Goal: Information Seeking & Learning: Understand process/instructions

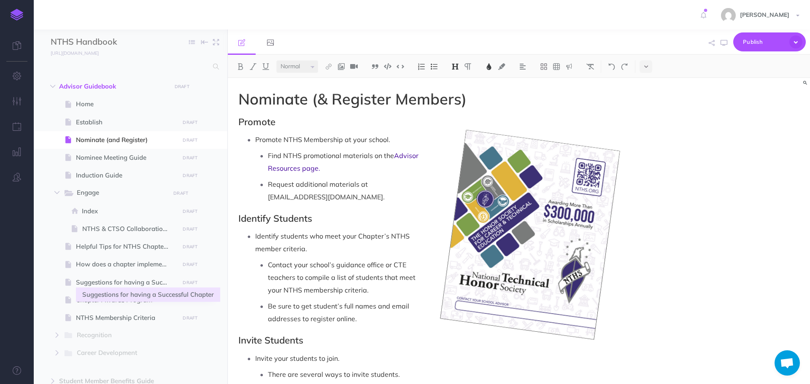
select select "null"
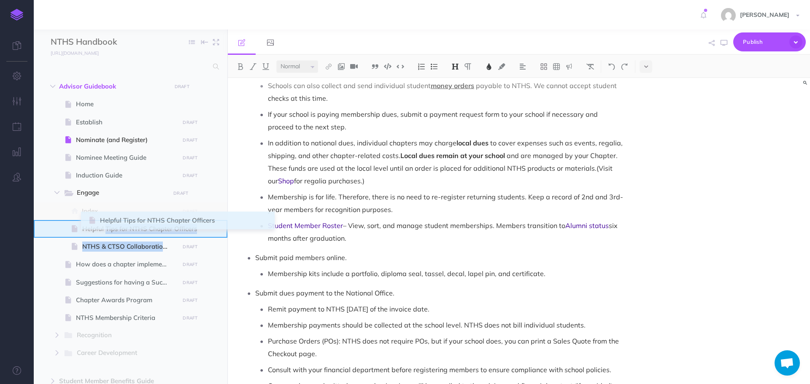
drag, startPoint x: 41, startPoint y: 250, endPoint x: 90, endPoint y: 224, distance: 55.5
drag, startPoint x: 40, startPoint y: 248, endPoint x: 41, endPoint y: 223, distance: 24.5
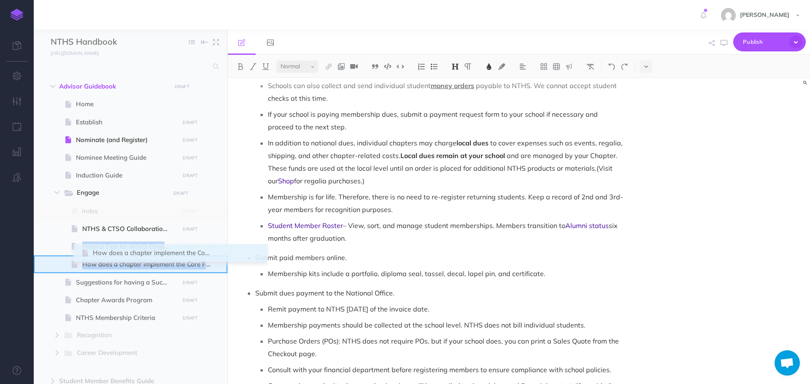
drag, startPoint x: 41, startPoint y: 266, endPoint x: 83, endPoint y: 255, distance: 43.3
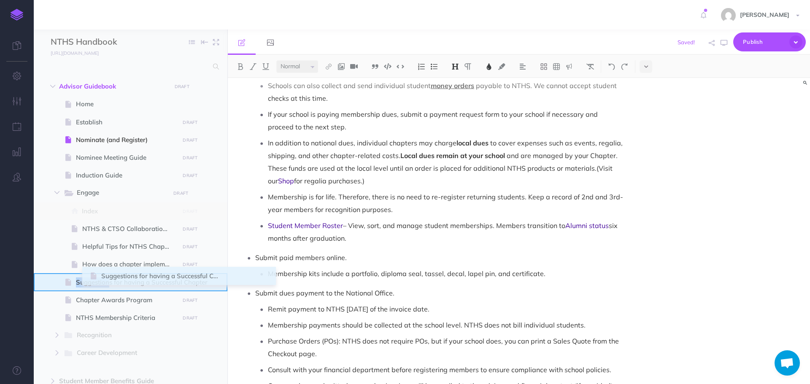
drag, startPoint x: 43, startPoint y: 281, endPoint x: 92, endPoint y: 275, distance: 48.9
click at [92, 275] on span "Suggestions for having a Successful Chapter DRAFT Publish these changes Nevermi…" at bounding box center [160, 282] width 194 height 18
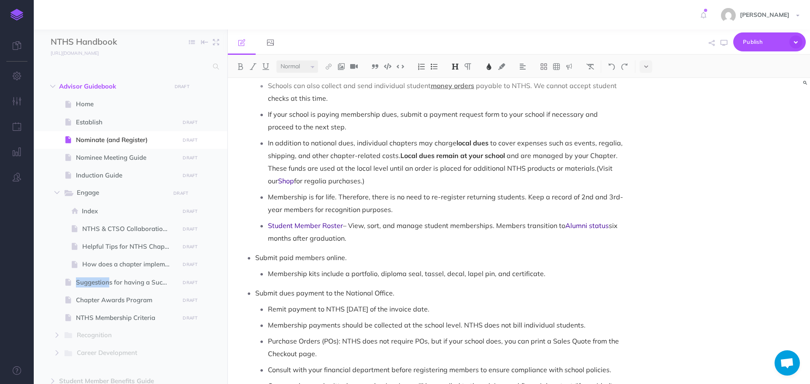
select select "null"
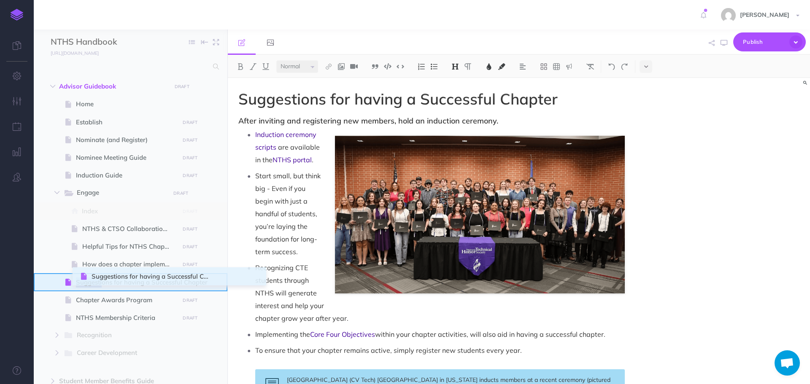
drag, startPoint x: 41, startPoint y: 282, endPoint x: 82, endPoint y: 276, distance: 41.3
click at [82, 276] on span "Suggestions for having a Successful Chapter DRAFT Publish these changes Nevermi…" at bounding box center [160, 282] width 194 height 18
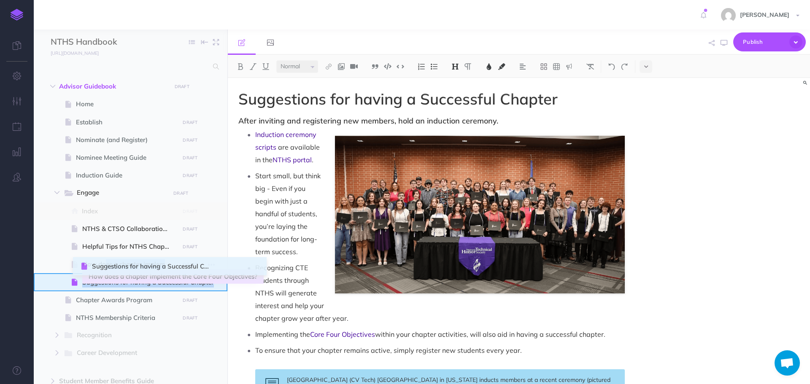
drag, startPoint x: 40, startPoint y: 283, endPoint x: 82, endPoint y: 267, distance: 45.5
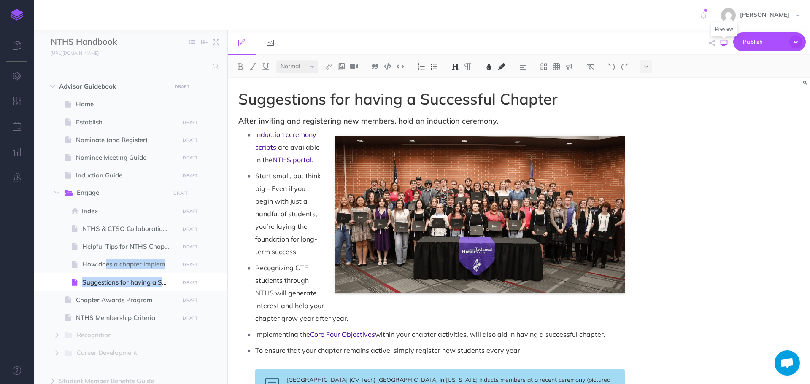
click at [725, 43] on icon "button" at bounding box center [723, 43] width 7 height 7
click at [97, 88] on span "Advisor Guidebook" at bounding box center [112, 86] width 107 height 10
select select "null"
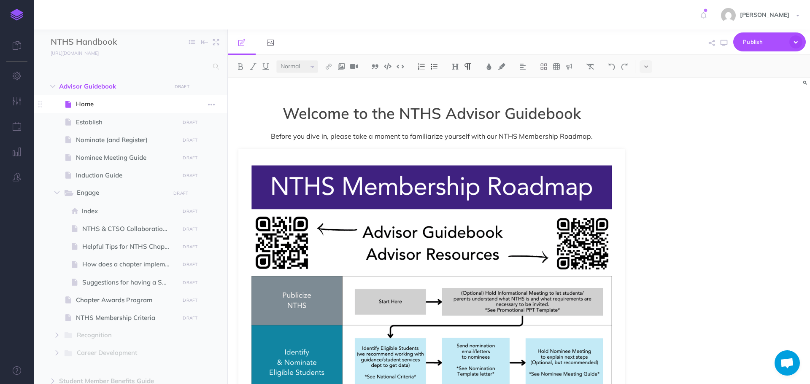
click at [78, 107] on span "Home" at bounding box center [126, 104] width 101 height 10
click at [80, 102] on span "Home" at bounding box center [126, 104] width 101 height 10
click at [93, 101] on span "Home" at bounding box center [126, 104] width 101 height 10
click at [79, 124] on span "Establish" at bounding box center [126, 122] width 101 height 10
select select "null"
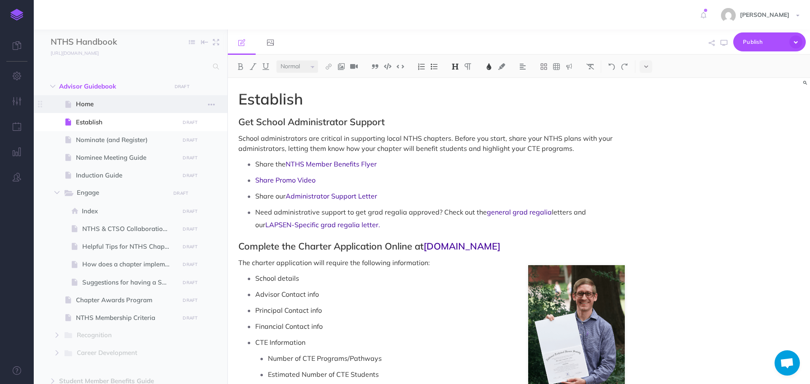
click at [85, 104] on span "Home" at bounding box center [126, 104] width 101 height 10
select select "null"
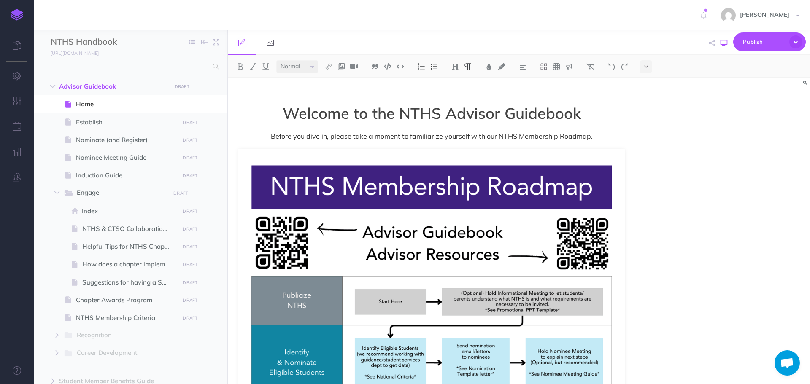
click at [727, 40] on icon "button" at bounding box center [723, 43] width 7 height 7
click at [107, 144] on span "Nominate (and Register)" at bounding box center [126, 140] width 101 height 10
select select "null"
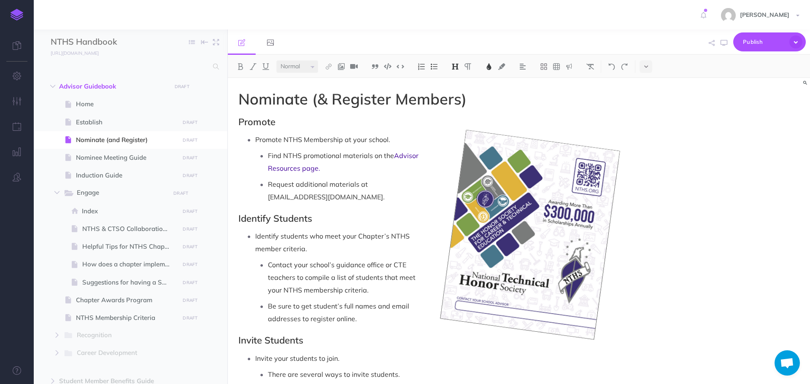
click at [244, 120] on span "Promote" at bounding box center [256, 122] width 37 height 12
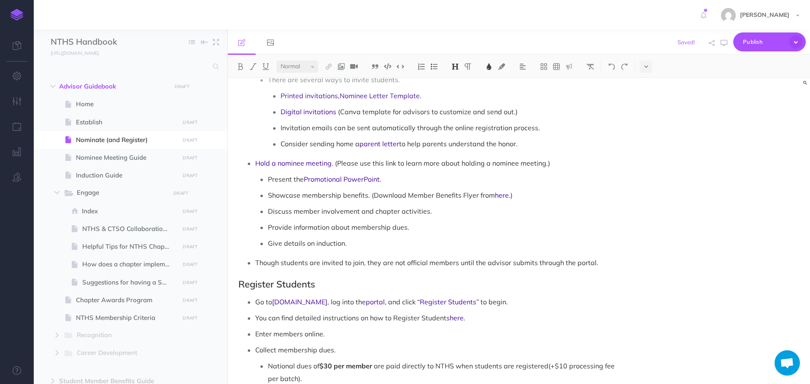
scroll to position [295, 0]
click at [240, 278] on span "Register Students" at bounding box center [276, 284] width 77 height 12
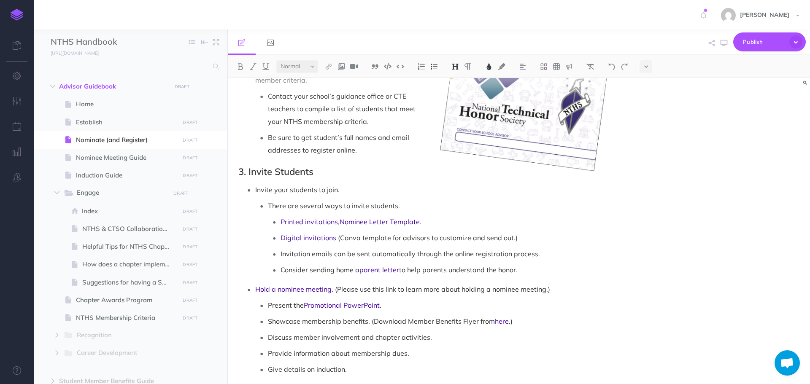
scroll to position [0, 0]
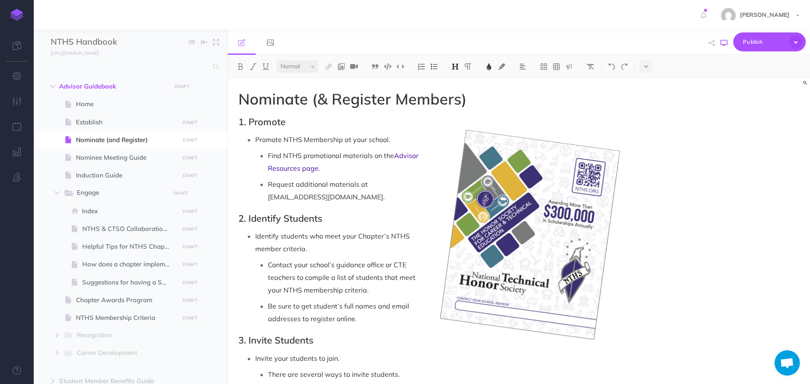
click at [722, 44] on icon "button" at bounding box center [723, 43] width 7 height 7
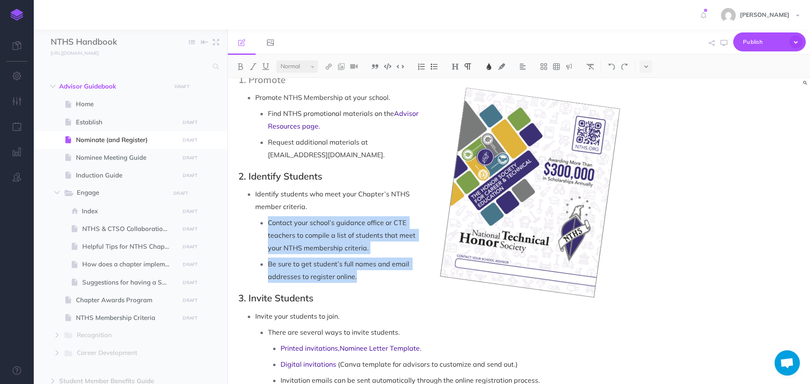
drag, startPoint x: 268, startPoint y: 211, endPoint x: 368, endPoint y: 262, distance: 111.9
click at [368, 262] on ul "Contact your school’s guidance office or CTE teachers to compile a list of stud…" at bounding box center [439, 249] width 369 height 67
click at [436, 67] on img at bounding box center [434, 66] width 8 height 7
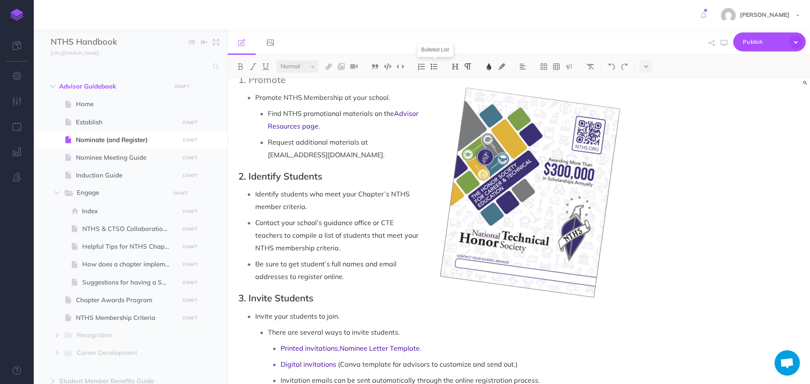
click at [436, 67] on img at bounding box center [434, 66] width 8 height 7
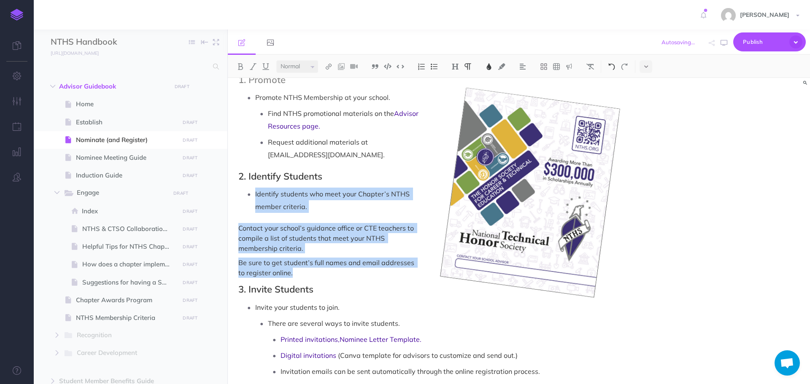
click at [611, 71] on button at bounding box center [611, 66] width 13 height 13
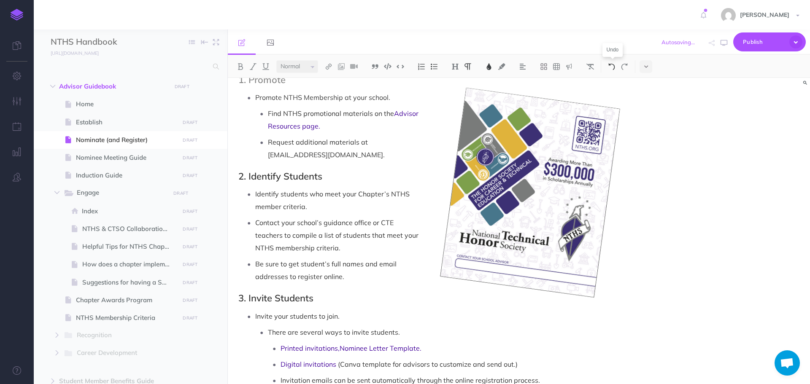
click at [612, 70] on button at bounding box center [611, 66] width 13 height 13
click at [422, 66] on img at bounding box center [422, 66] width 8 height 7
click at [669, 267] on div "Nominate (& Register Members) 1. Promote Promote NTHS Membership at your school…" at bounding box center [519, 231] width 582 height 306
click at [321, 191] on p "Identify students who meet your Chapter’s NTHS member criteria." at bounding box center [439, 200] width 369 height 25
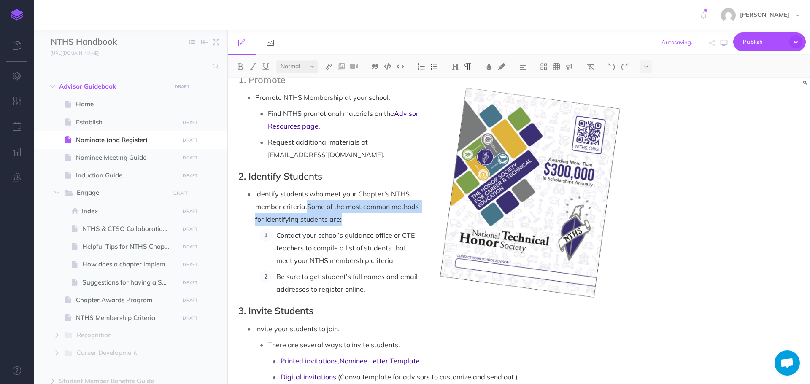
drag, startPoint x: 307, startPoint y: 193, endPoint x: 361, endPoint y: 209, distance: 57.2
click at [361, 209] on p "Identify students who meet your Chapter’s NTHS member criteria. Some of the mos…" at bounding box center [439, 207] width 369 height 38
click at [488, 68] on img at bounding box center [489, 66] width 8 height 7
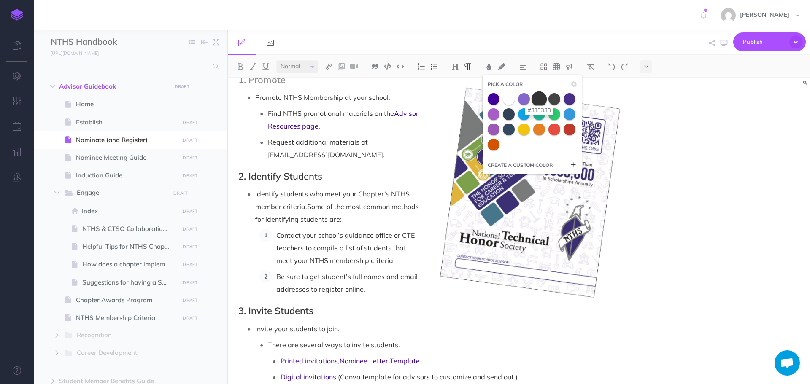
click at [540, 103] on span at bounding box center [538, 98] width 15 height 15
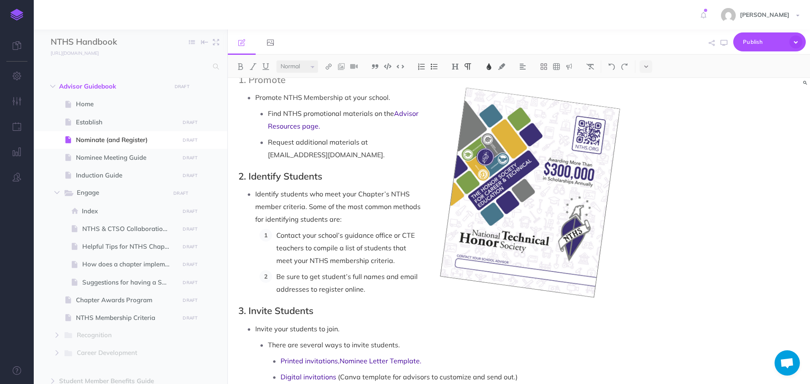
click at [410, 231] on span "Contact your school’s guidance office or CTE teachers to compile a list of stud…" at bounding box center [346, 248] width 140 height 34
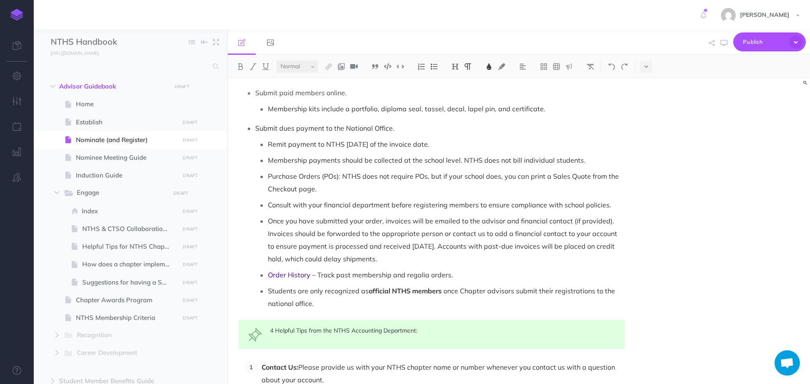
scroll to position [820, 0]
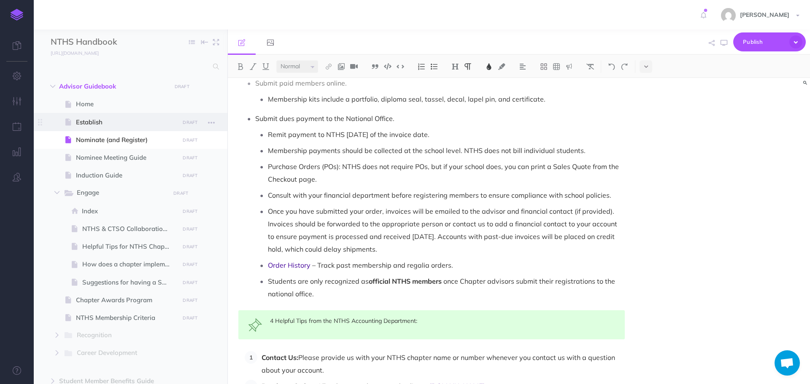
click at [107, 125] on span "Establish" at bounding box center [126, 122] width 101 height 10
select select "null"
